Goal: Task Accomplishment & Management: Manage account settings

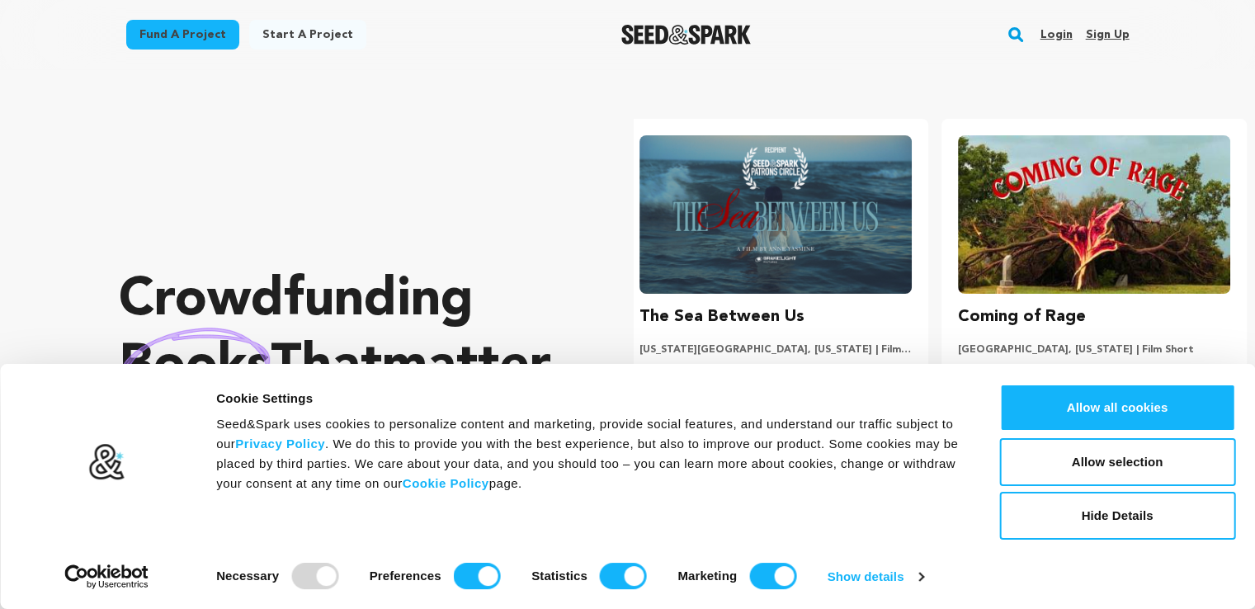
scroll to position [0, 331]
click at [1058, 36] on link "Login" at bounding box center [1055, 34] width 32 height 26
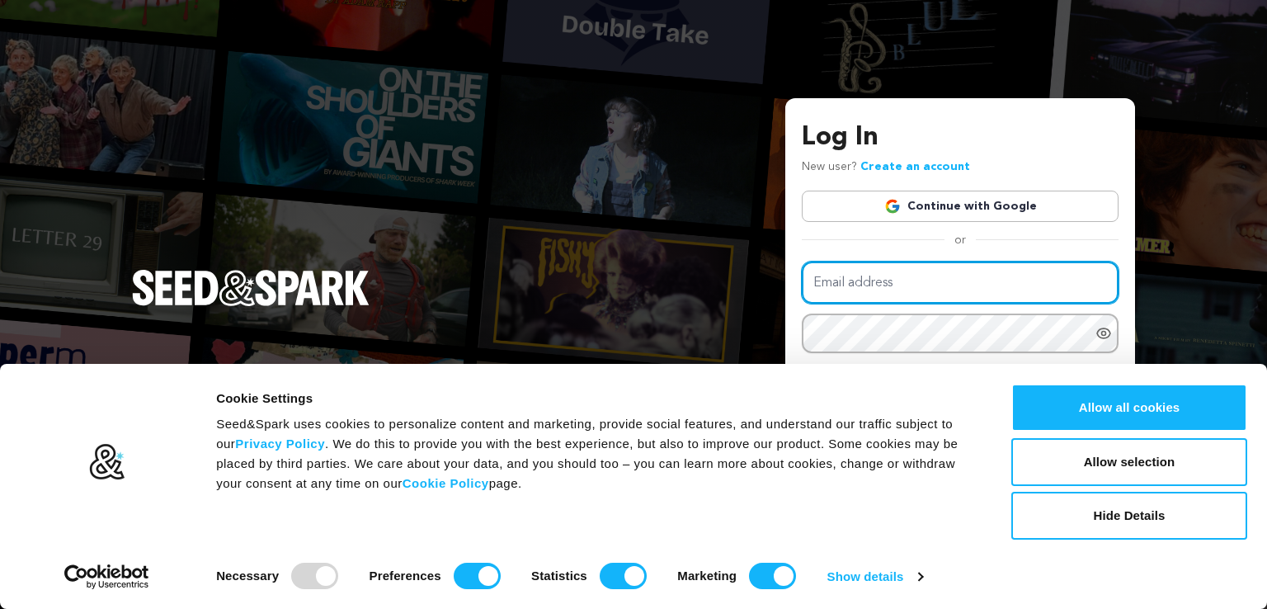
click at [821, 285] on input "Email address" at bounding box center [960, 282] width 317 height 42
type input "elainer46@charter.net"
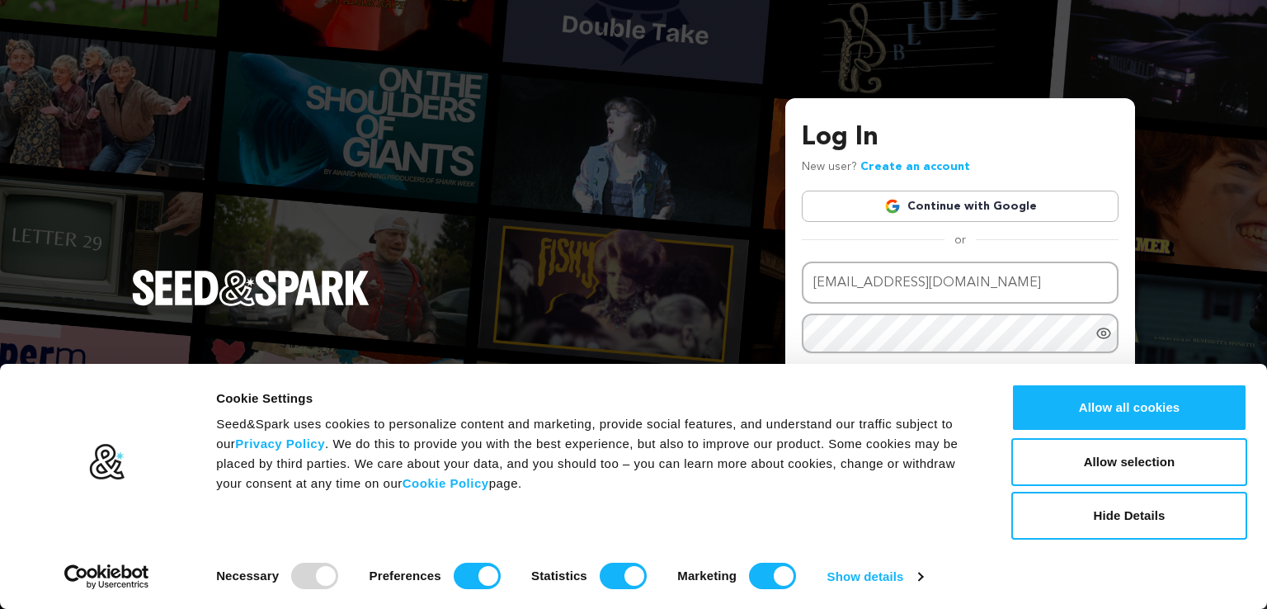
click at [1104, 328] on icon "Show password as plain text. Warning: this will display your password on the sc…" at bounding box center [1103, 333] width 13 height 10
click at [1110, 516] on button "Hide Details" at bounding box center [1129, 516] width 236 height 48
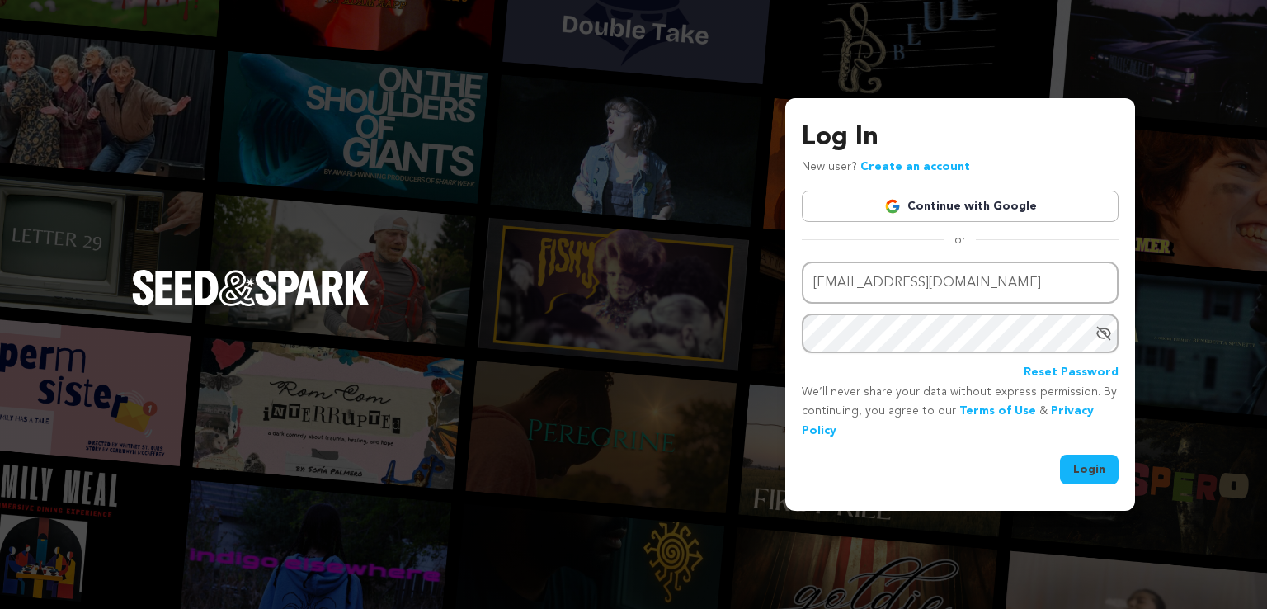
click at [1082, 464] on button "Login" at bounding box center [1089, 470] width 59 height 30
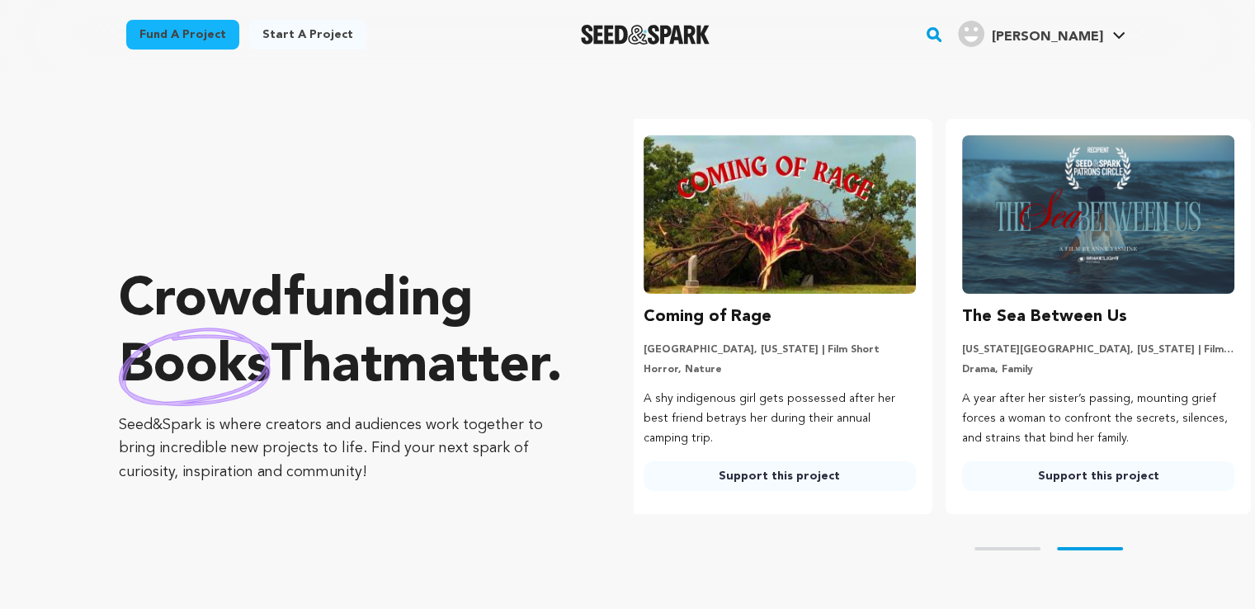
scroll to position [0, 331]
